Goal: Transaction & Acquisition: Book appointment/travel/reservation

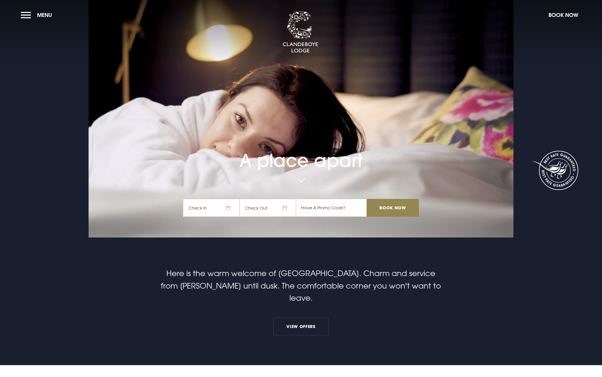
click at [234, 208] on span "Check In" at bounding box center [211, 208] width 56 height 18
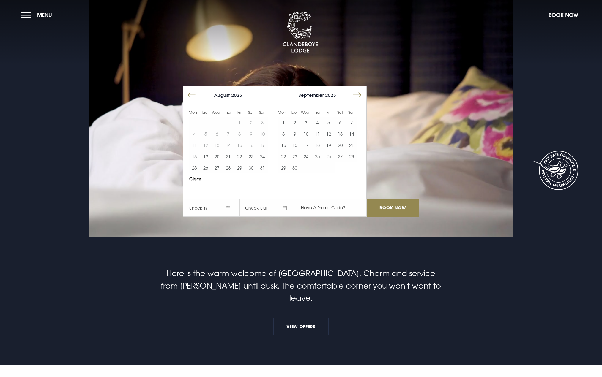
click at [356, 94] on button "Move forward to switch to the next month." at bounding box center [356, 94] width 11 height 11
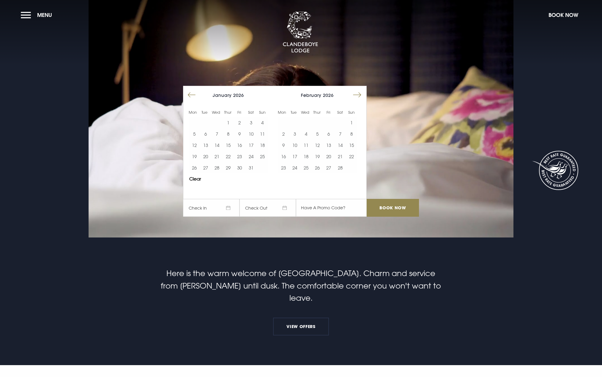
click at [356, 94] on button "Move forward to switch to the next month." at bounding box center [356, 94] width 11 height 11
click at [328, 170] on button "29" at bounding box center [328, 167] width 11 height 11
click at [353, 168] on button "31" at bounding box center [351, 167] width 11 height 11
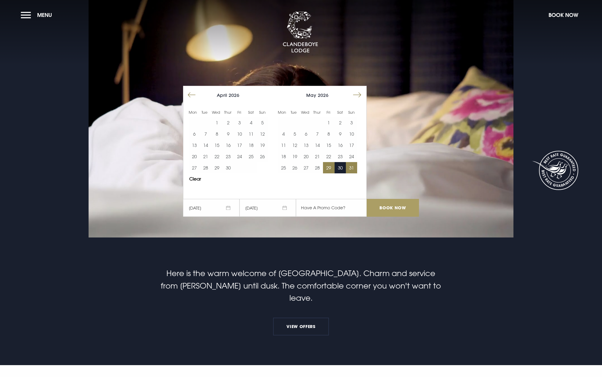
click at [385, 206] on input "Book Now" at bounding box center [392, 208] width 52 height 18
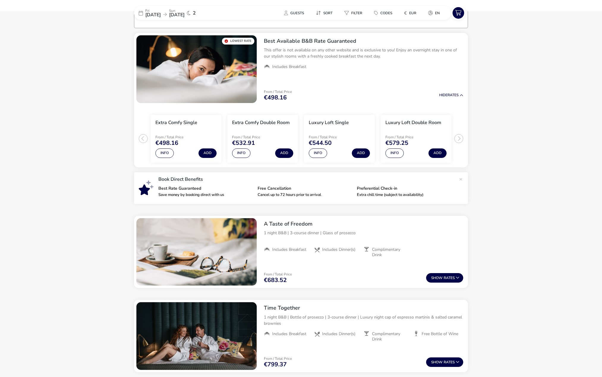
scroll to position [47, 0]
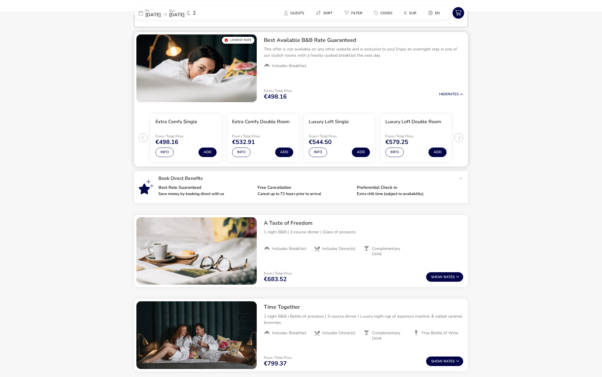
click at [460, 134] on ul "Extra Comfy Single From / Total Price €498.16 Info Add Extra Comfy Double Room …" at bounding box center [301, 136] width 334 height 62
click at [459, 139] on ul "Extra Comfy Single From / Total Price €498.16 Info Add Extra Comfy Double Room …" at bounding box center [301, 136] width 334 height 62
click at [460, 138] on ul "Extra Comfy Single From / Total Price €498.16 Info Add Extra Comfy Double Room …" at bounding box center [301, 136] width 334 height 62
click at [393, 150] on button "Info" at bounding box center [394, 153] width 18 height 10
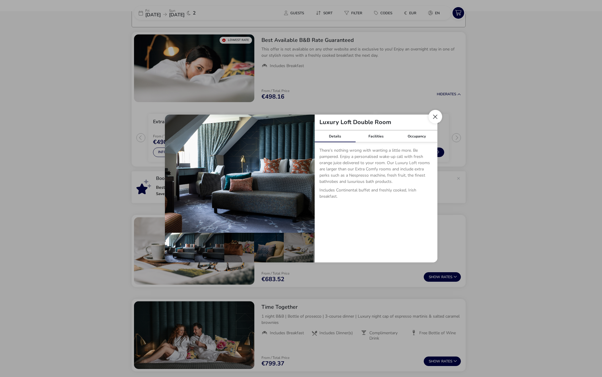
click at [436, 116] on button "Close dialog" at bounding box center [435, 117] width 14 height 14
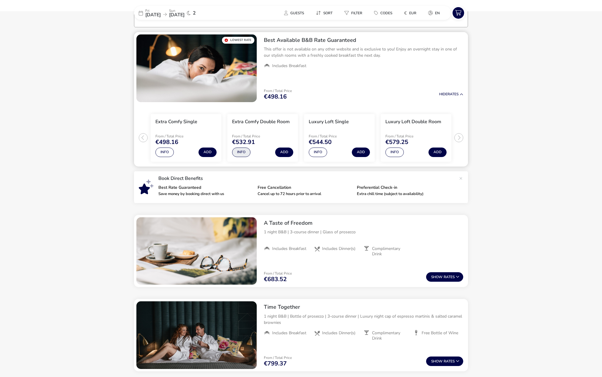
click at [244, 150] on button "Info" at bounding box center [241, 153] width 18 height 10
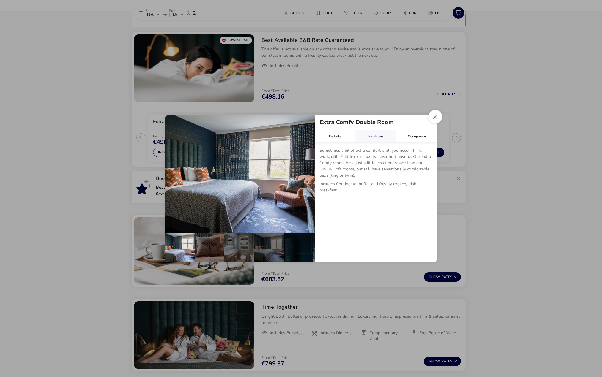
click at [375, 133] on link "Facilities" at bounding box center [375, 136] width 41 height 12
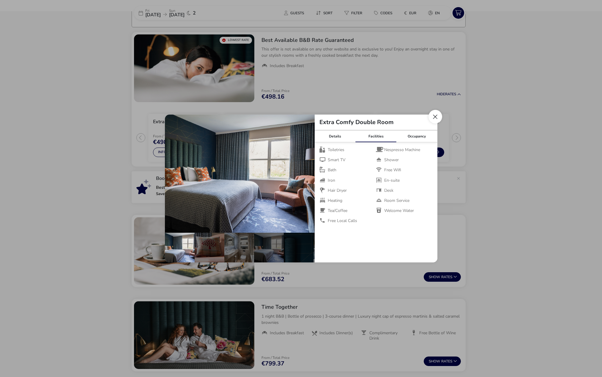
click at [437, 118] on button "Close dialog" at bounding box center [435, 117] width 14 height 14
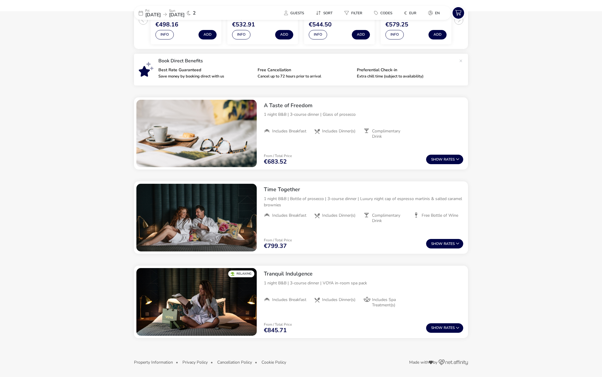
scroll to position [164, 0]
